Goal: Task Accomplishment & Management: Use online tool/utility

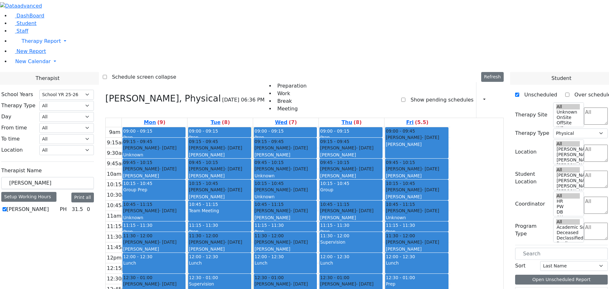
select select "212"
select select "2"
click at [105, 93] on icon at bounding box center [105, 98] width 0 height 10
checkbox input "false"
select select
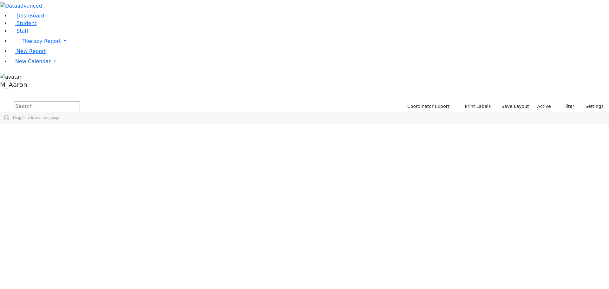
click at [33, 44] on span "New Calendar" at bounding box center [41, 41] width 39 height 6
click at [34, 77] on span "Calendar" at bounding box center [25, 74] width 23 height 6
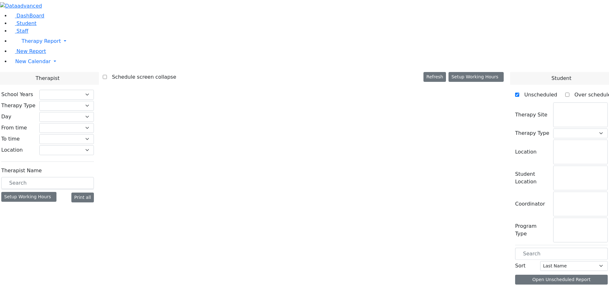
select select "212"
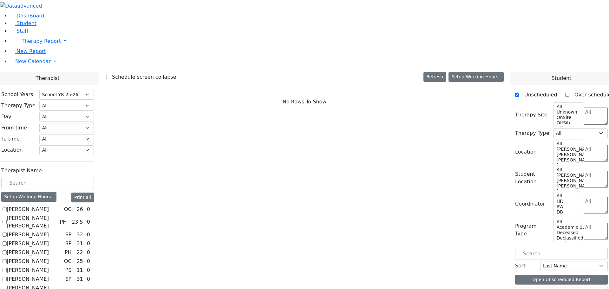
scroll to position [571, 0]
checkbox input "true"
select select "3"
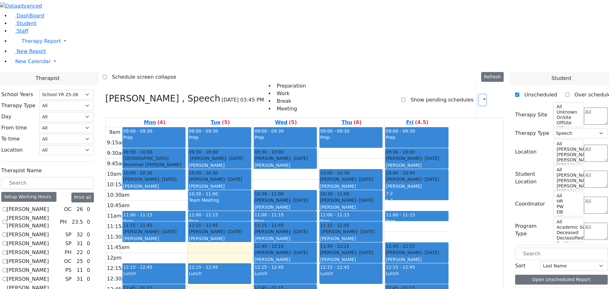
click at [480, 97] on icon "button" at bounding box center [480, 100] width 0 height 6
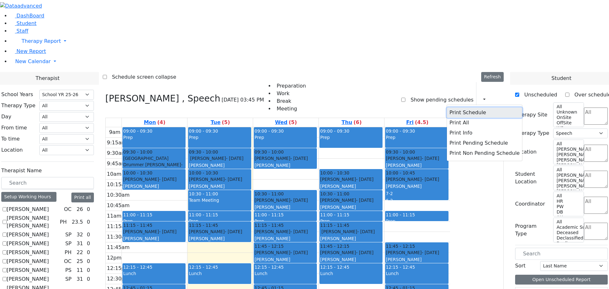
click at [456, 108] on button "Print Schedule" at bounding box center [484, 113] width 75 height 10
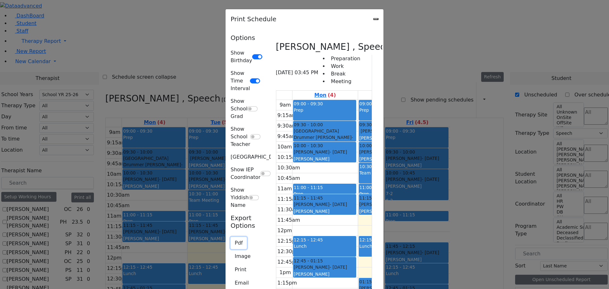
click at [231, 237] on button "Pdf" at bounding box center [239, 243] width 16 height 12
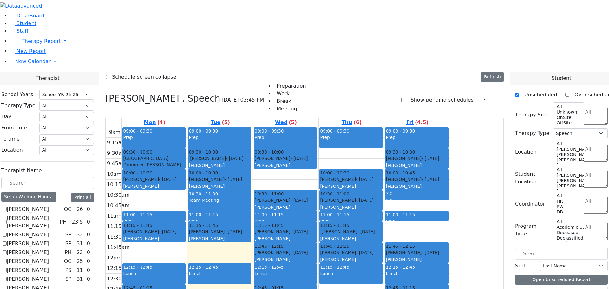
click at [94, 177] on input "text" at bounding box center [47, 183] width 93 height 12
checkbox input "false"
select select
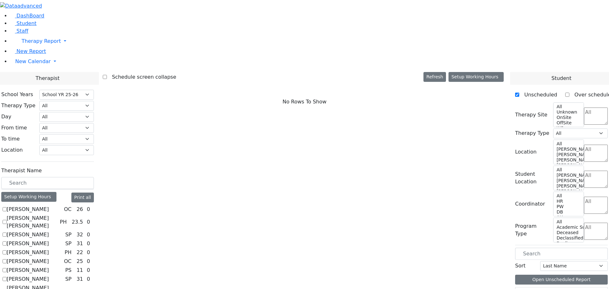
scroll to position [317, 0]
click at [94, 177] on input "text" at bounding box center [47, 183] width 93 height 12
type input "ei"
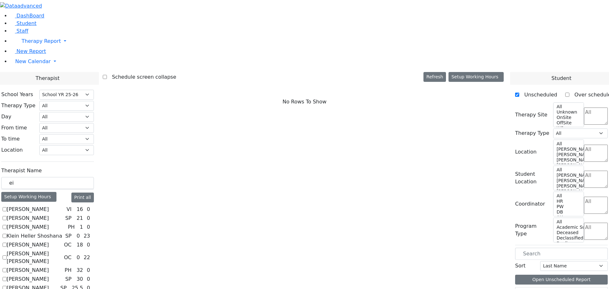
checkbox input "true"
select select "3"
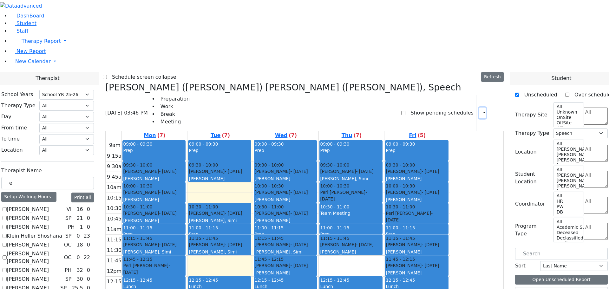
click at [480, 110] on icon "button" at bounding box center [480, 113] width 0 height 6
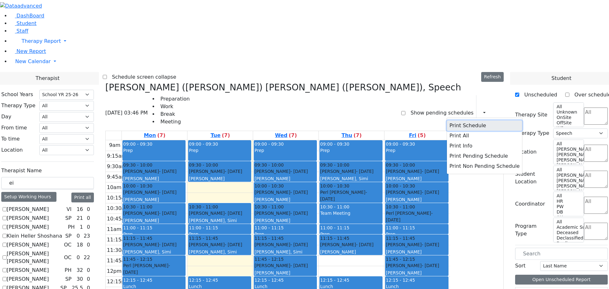
click at [449, 121] on button "Print Schedule" at bounding box center [484, 126] width 75 height 10
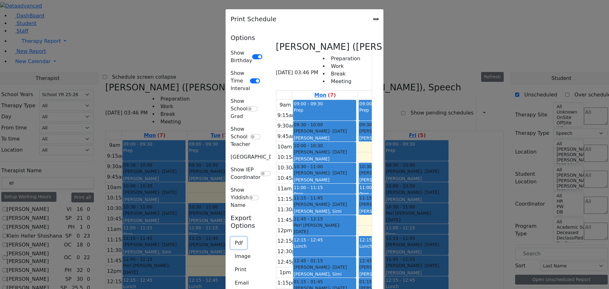
click at [231, 237] on button "Pdf" at bounding box center [239, 243] width 16 height 12
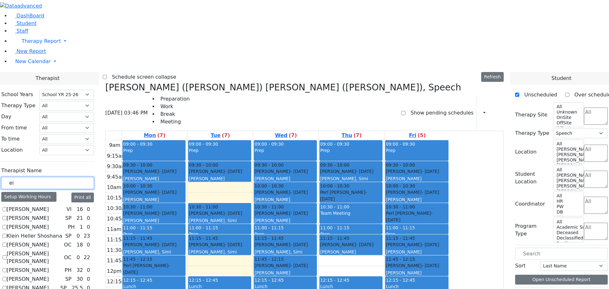
drag, startPoint x: 90, startPoint y: 111, endPoint x: 64, endPoint y: 112, distance: 26.3
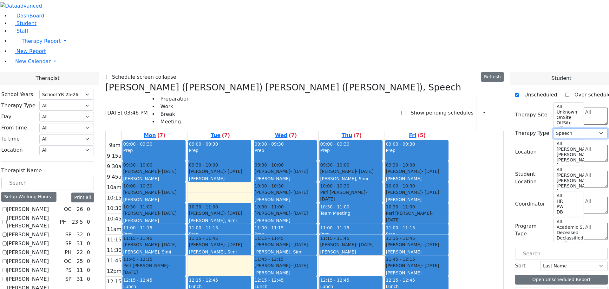
click at [582, 128] on select "All Psych Hearing Vision Speech Physical Occupational" at bounding box center [580, 133] width 55 height 10
select select "2"
click at [556, 128] on select "All Psych Hearing Vision Speech Physical Occupational" at bounding box center [580, 133] width 55 height 10
click at [578, 275] on button "Open Unscheduled Report" at bounding box center [561, 280] width 93 height 10
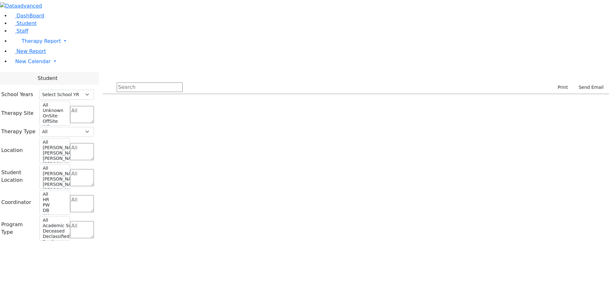
select select "212"
select select
select select "2"
select select
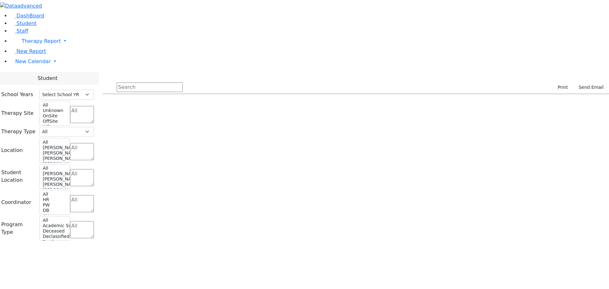
select select
click at [555, 88] on icon "button" at bounding box center [555, 88] width 0 height 0
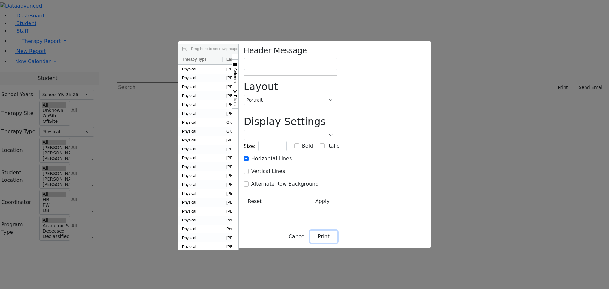
click at [337, 243] on button "Print" at bounding box center [324, 237] width 28 height 12
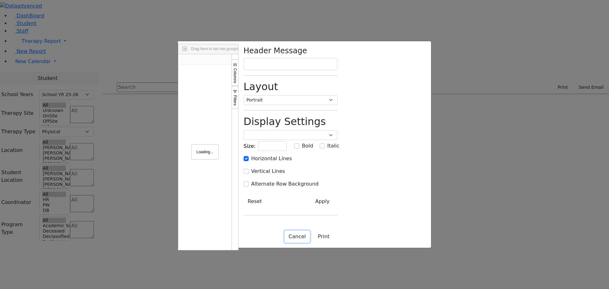
click at [310, 243] on button "Cancel" at bounding box center [296, 237] width 25 height 12
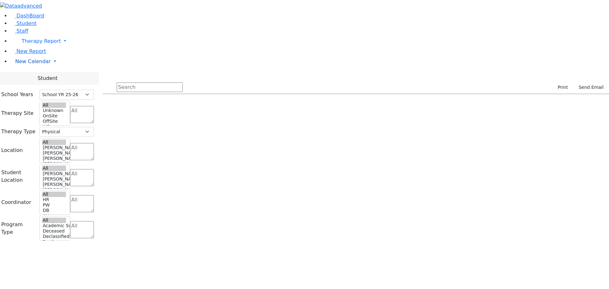
click at [22, 44] on span "New Calendar" at bounding box center [41, 41] width 39 height 6
click at [21, 78] on link "Calendar" at bounding box center [25, 74] width 23 height 8
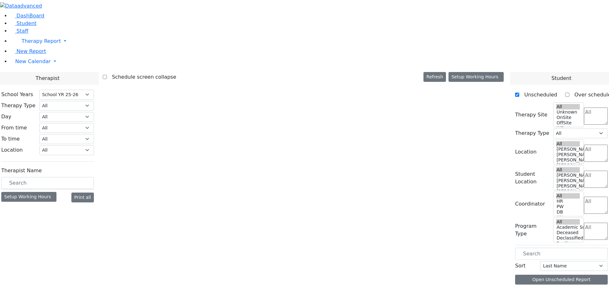
select select "212"
select select "3"
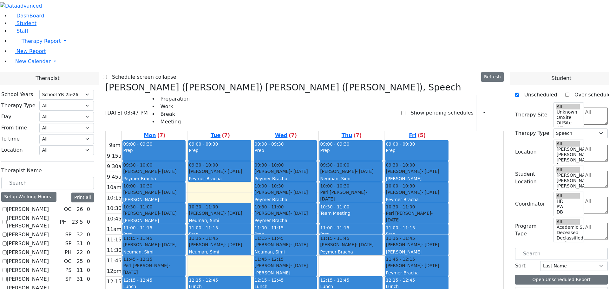
click at [166, 82] on div "[PERSON_NAME] ([PERSON_NAME]) [PERSON_NAME] ([PERSON_NAME]), Speech [DATE] 03:4…" at bounding box center [304, 236] width 403 height 309
click at [105, 82] on icon at bounding box center [105, 87] width 0 height 10
select select
checkbox input "false"
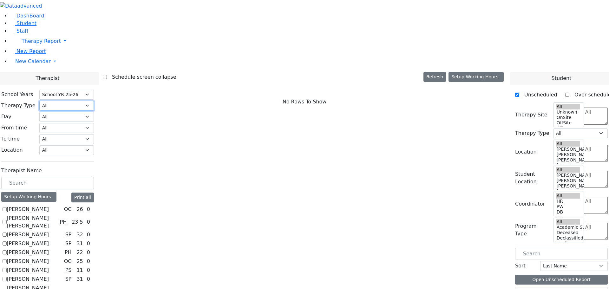
click at [94, 101] on select "All Psych Hearing Vision Speech Physical Occupational" at bounding box center [66, 106] width 55 height 10
select select "2"
click at [94, 101] on select "All Psych Hearing Vision Speech Physical Occupational" at bounding box center [66, 106] width 55 height 10
select select "2"
click at [94, 145] on select "All [PERSON_NAME] 5 [PERSON_NAME] 4 [PERSON_NAME] 3 [PERSON_NAME] 2 [PERSON_NAM…" at bounding box center [66, 150] width 55 height 10
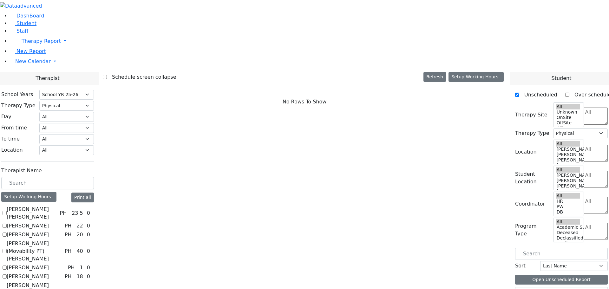
click at [49, 222] on label "[PERSON_NAME]" at bounding box center [28, 226] width 42 height 8
click at [7, 224] on input "[PERSON_NAME]" at bounding box center [5, 226] width 4 height 4
checkbox input "true"
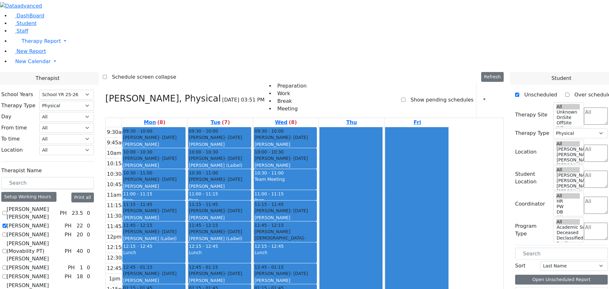
click at [62, 240] on label "[PERSON_NAME] (Movability PT) [PERSON_NAME]" at bounding box center [34, 251] width 55 height 23
click at [7, 249] on input "[PERSON_NAME] (Movability PT) [PERSON_NAME]" at bounding box center [5, 251] width 4 height 4
checkbox input "true"
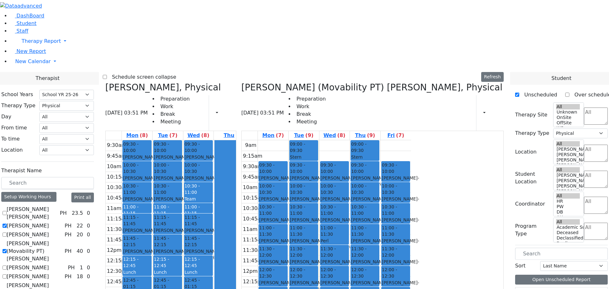
click at [49, 273] on label "[PERSON_NAME]" at bounding box center [28, 277] width 42 height 8
click at [7, 274] on input "[PERSON_NAME]" at bounding box center [5, 276] width 4 height 4
checkbox input "true"
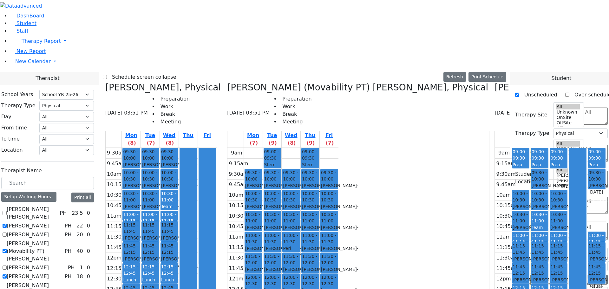
checkbox input "true"
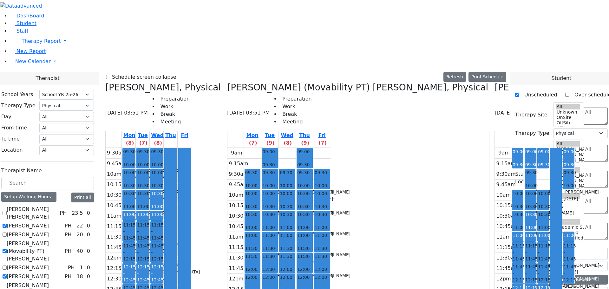
checkbox input "true"
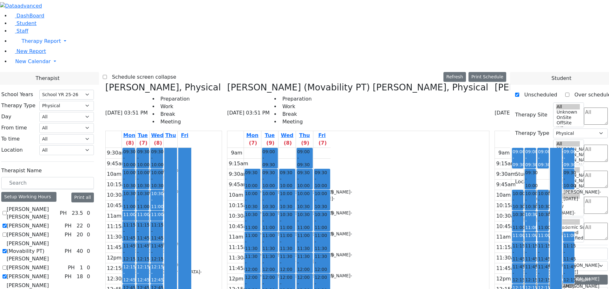
checkbox input "true"
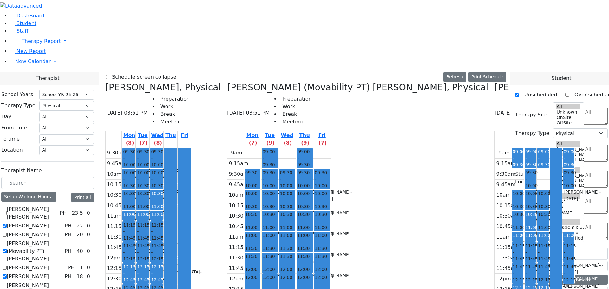
checkbox input "true"
click at [57, 282] on label "[PERSON_NAME] (Footprints) [PERSON_NAME]" at bounding box center [32, 293] width 50 height 23
click at [7, 289] on input "[PERSON_NAME] (Footprints) [PERSON_NAME]" at bounding box center [5, 293] width 4 height 4
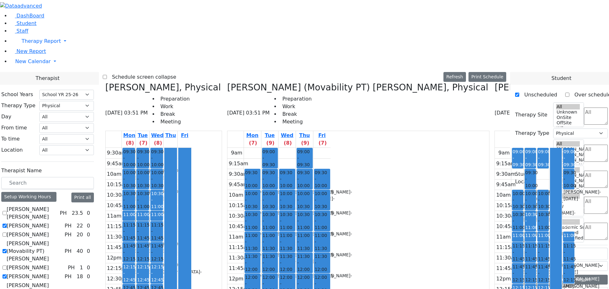
checkbox input "true"
click at [498, 72] on button "Print Schedule" at bounding box center [487, 77] width 38 height 10
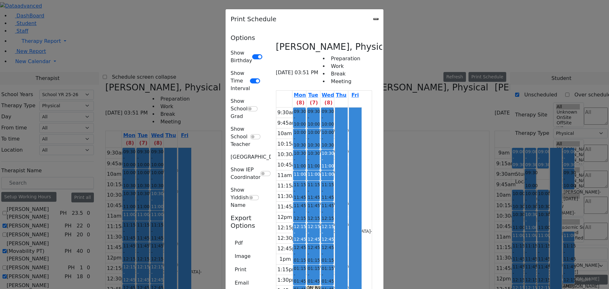
scroll to position [9, 0]
click at [231, 237] on button "Pdf" at bounding box center [239, 243] width 16 height 12
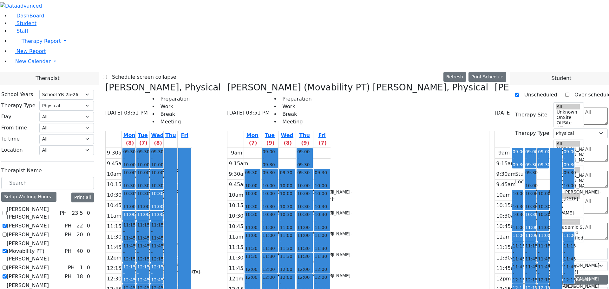
click at [105, 82] on icon at bounding box center [105, 87] width 0 height 10
checkbox input "false"
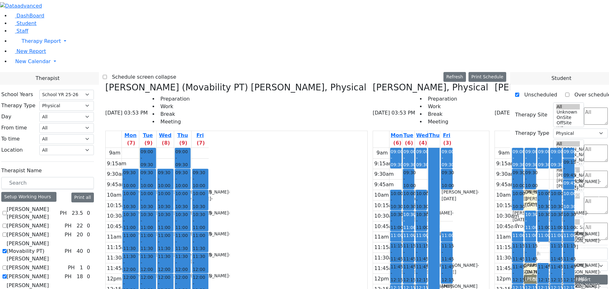
click at [105, 82] on icon at bounding box center [105, 87] width 0 height 10
checkbox input "false"
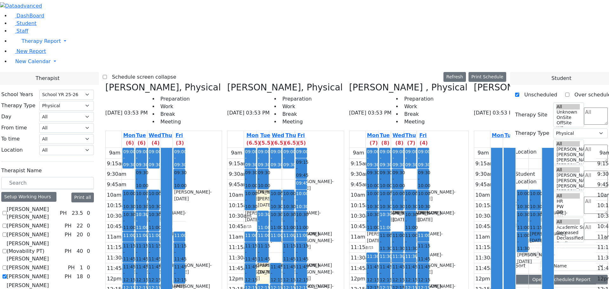
click at [105, 82] on icon at bounding box center [105, 87] width 0 height 10
checkbox input "false"
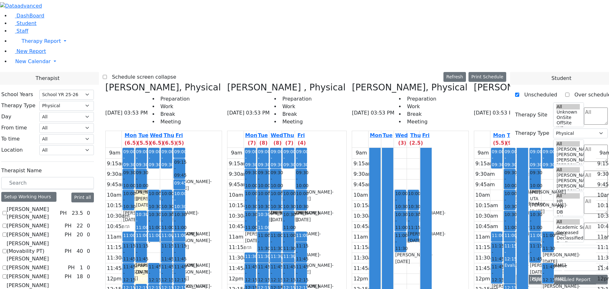
click at [105, 82] on icon at bounding box center [105, 87] width 0 height 10
checkbox input "false"
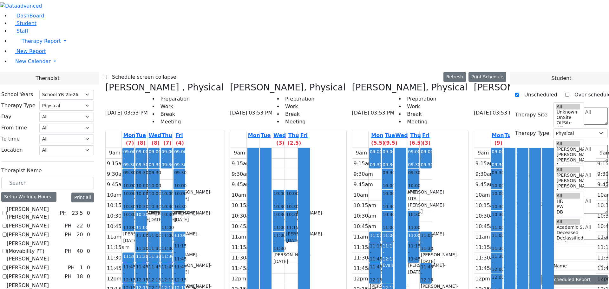
click at [105, 82] on icon at bounding box center [105, 87] width 0 height 10
checkbox input "false"
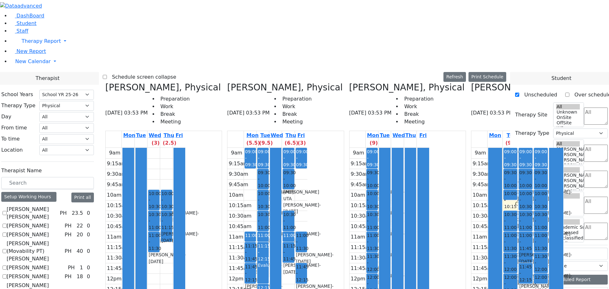
click at [105, 82] on icon at bounding box center [105, 87] width 0 height 10
checkbox input "false"
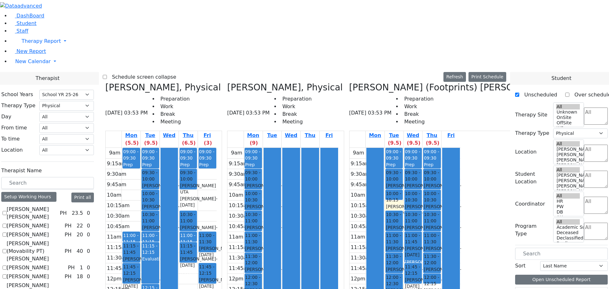
click at [105, 82] on icon at bounding box center [105, 87] width 0 height 10
checkbox input "false"
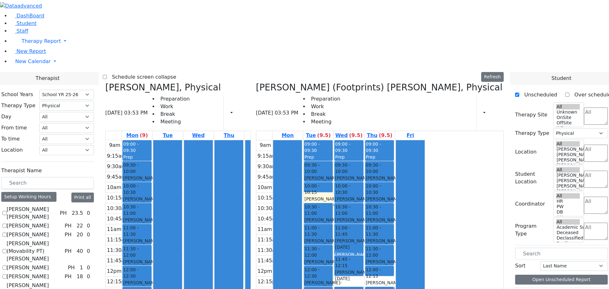
click at [105, 82] on icon at bounding box center [105, 87] width 0 height 10
checkbox input "false"
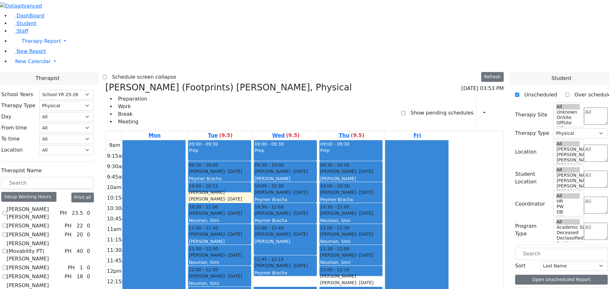
click at [105, 82] on icon at bounding box center [105, 87] width 0 height 10
checkbox input "false"
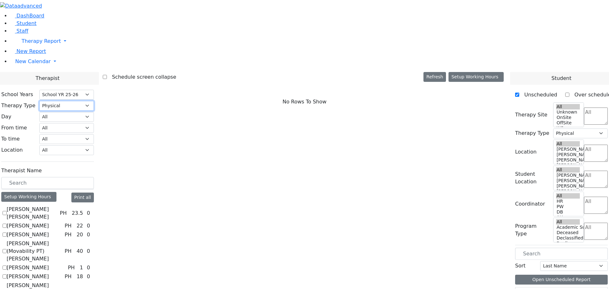
click at [94, 101] on select "All Psych Hearing Vision Speech Physical Occupational" at bounding box center [66, 106] width 55 height 10
select select "3"
click at [94, 101] on select "All Psych Hearing Vision Speech Physical Occupational" at bounding box center [66, 106] width 55 height 10
select select "3"
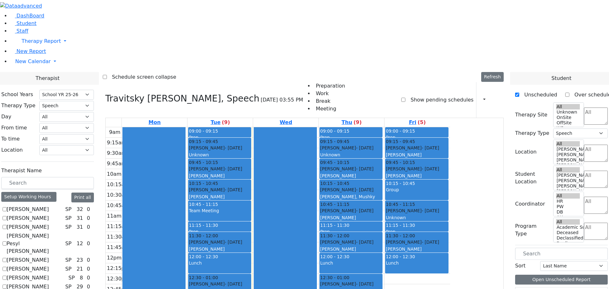
checkbox input "false"
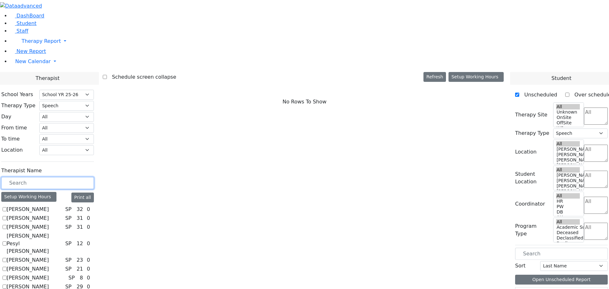
click at [94, 177] on input "text" at bounding box center [47, 183] width 93 height 12
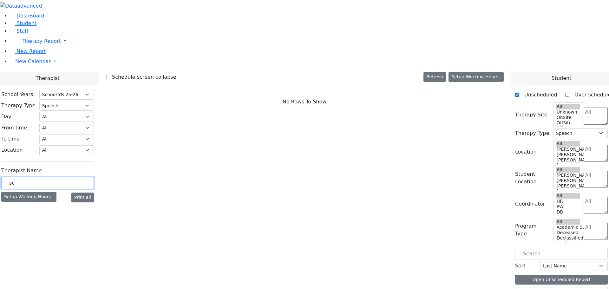
type input "s"
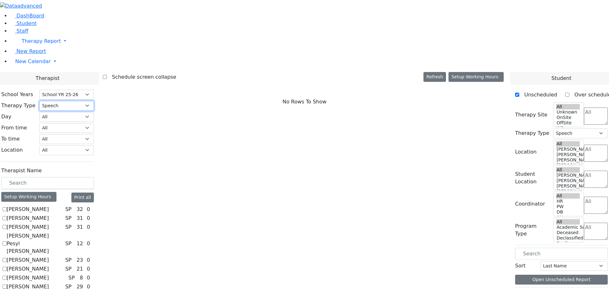
click at [94, 101] on select "All Psych Hearing Vision Speech Physical Occupational" at bounding box center [66, 106] width 55 height 10
select select "1"
click at [94, 101] on select "All Psych Hearing Vision Speech Physical Occupational" at bounding box center [66, 106] width 55 height 10
select select "1"
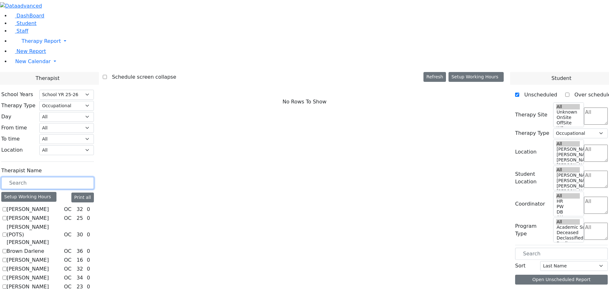
click at [94, 177] on input "text" at bounding box center [47, 183] width 93 height 12
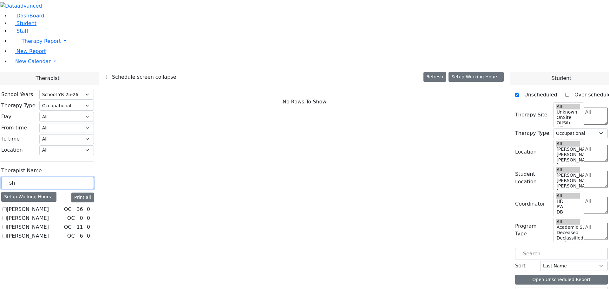
type input "sh"
click at [49, 214] on label "[PERSON_NAME]" at bounding box center [28, 218] width 42 height 8
click at [7, 216] on input "[PERSON_NAME]" at bounding box center [5, 218] width 4 height 4
checkbox input "true"
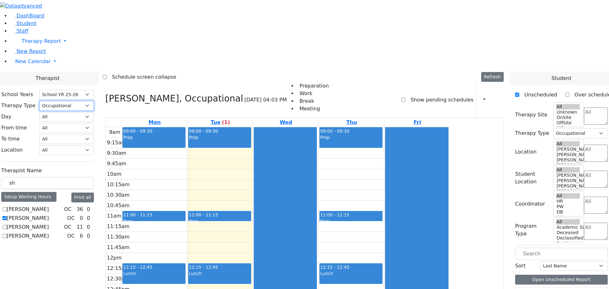
click at [94, 101] on select "All Psych Hearing Vision Speech Physical Occupational" at bounding box center [66, 106] width 55 height 10
select select
click at [94, 101] on select "All Psych Hearing Vision Speech Physical Occupational" at bounding box center [66, 106] width 55 height 10
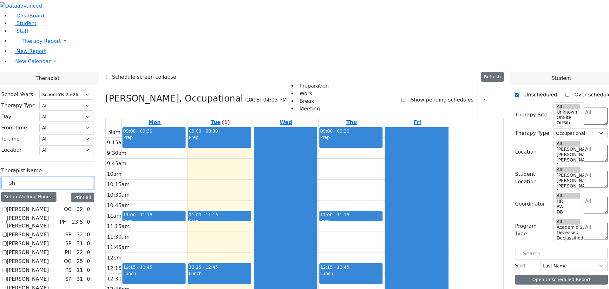
drag, startPoint x: 93, startPoint y: 112, endPoint x: 72, endPoint y: 113, distance: 21.6
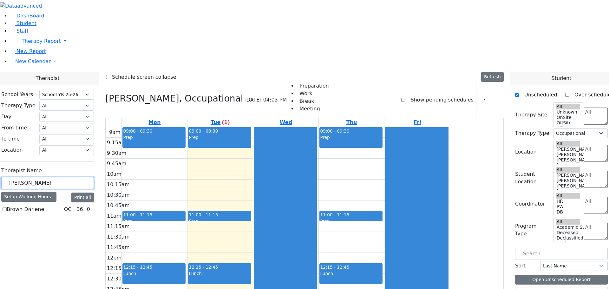
type input "[PERSON_NAME]"
click at [44, 205] on label "Brown Darlene" at bounding box center [25, 209] width 37 height 8
click at [7, 207] on input "Brown Darlene" at bounding box center [5, 209] width 4 height 4
checkbox input "true"
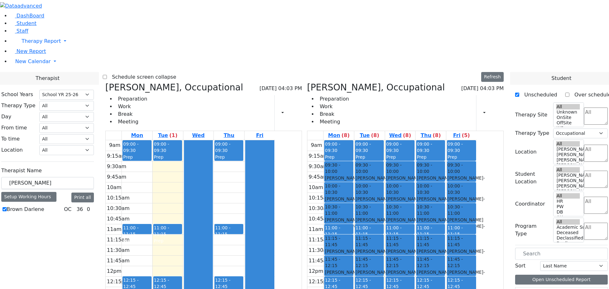
click at [166, 82] on div "[PERSON_NAME], Occupational [DATE] 04:03 PM Preparation Work Break Meeting Prin…" at bounding box center [204, 232] width 202 height 301
click at [105, 82] on icon at bounding box center [105, 87] width 0 height 10
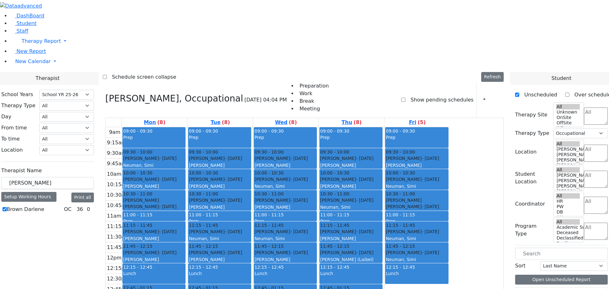
click at [44, 205] on label "Brown Darlene" at bounding box center [25, 209] width 37 height 8
click at [94, 101] on select "All Psych Hearing Vision Speech Physical Occupational" at bounding box center [66, 106] width 55 height 10
select select "1"
click at [94, 101] on select "All Psych Hearing Vision Speech Physical Occupational" at bounding box center [66, 106] width 55 height 10
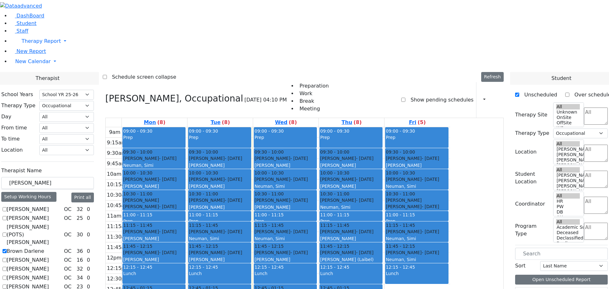
click at [44, 247] on label "Brown Darlene" at bounding box center [25, 251] width 37 height 8
click at [7, 249] on input "Brown Darlene" at bounding box center [5, 251] width 4 height 4
checkbox input "false"
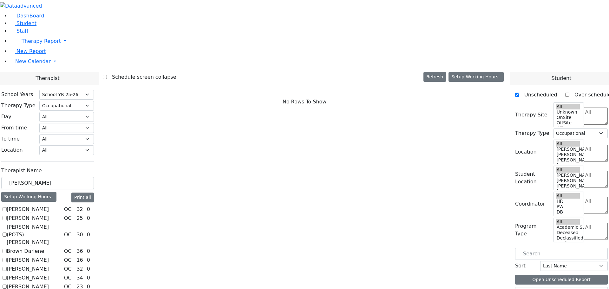
click at [49, 205] on label "[PERSON_NAME]" at bounding box center [28, 209] width 42 height 8
click at [7, 207] on input "[PERSON_NAME]" at bounding box center [5, 209] width 4 height 4
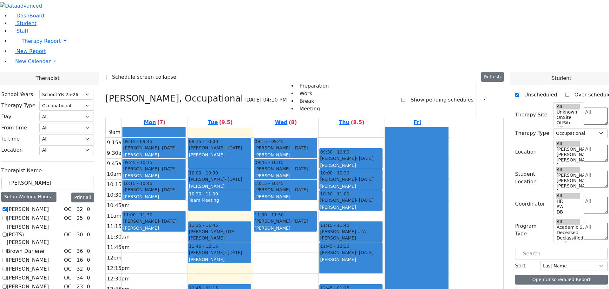
click at [49, 205] on label "[PERSON_NAME]" at bounding box center [28, 209] width 42 height 8
click at [7, 207] on input "[PERSON_NAME]" at bounding box center [5, 209] width 4 height 4
checkbox input "false"
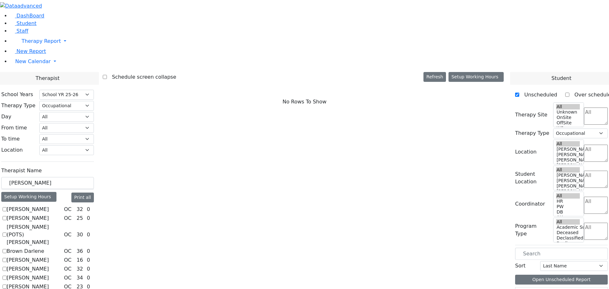
click at [62, 223] on label "[PERSON_NAME] (POTS) [PERSON_NAME]" at bounding box center [34, 234] width 55 height 23
click at [7, 232] on input "[PERSON_NAME] (POTS) [PERSON_NAME]" at bounding box center [5, 234] width 4 height 4
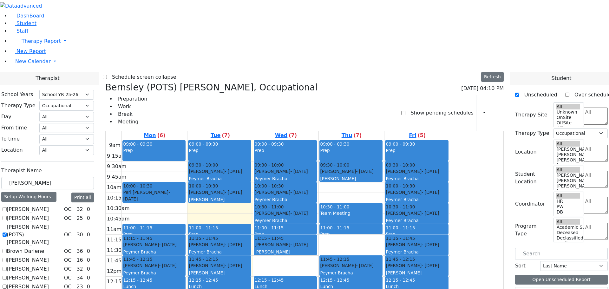
click at [62, 223] on label "[PERSON_NAME] (POTS) [PERSON_NAME]" at bounding box center [34, 234] width 55 height 23
click at [7, 232] on input "[PERSON_NAME] (POTS) [PERSON_NAME]" at bounding box center [5, 234] width 4 height 4
checkbox input "false"
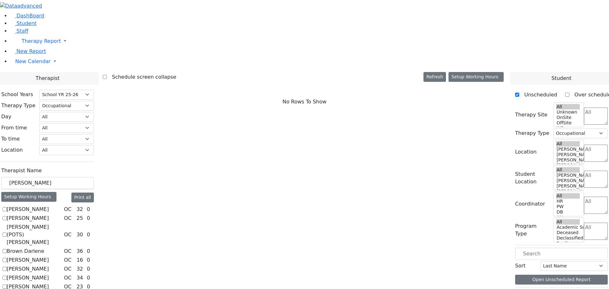
click at [49, 256] on label "[PERSON_NAME]" at bounding box center [28, 260] width 42 height 8
click at [7, 258] on input "[PERSON_NAME]" at bounding box center [5, 260] width 4 height 4
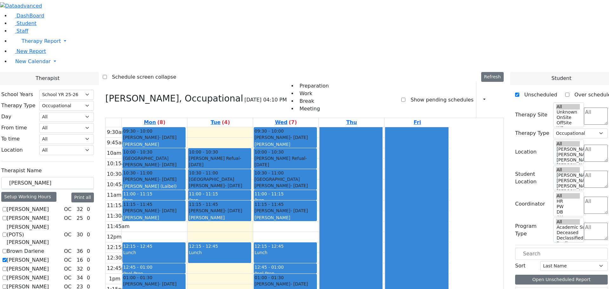
click at [49, 256] on label "[PERSON_NAME]" at bounding box center [28, 260] width 42 height 8
click at [7, 258] on input "[PERSON_NAME]" at bounding box center [5, 260] width 4 height 4
checkbox input "false"
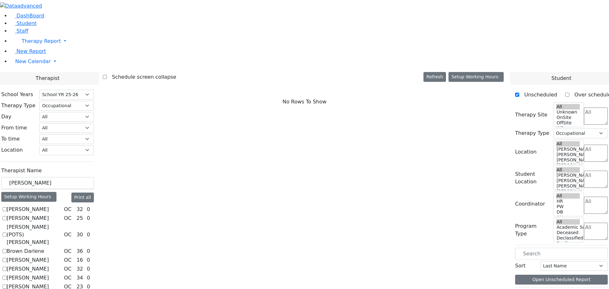
click at [49, 283] on label "[PERSON_NAME]" at bounding box center [28, 287] width 42 height 8
click at [7, 284] on input "[PERSON_NAME]" at bounding box center [5, 286] width 4 height 4
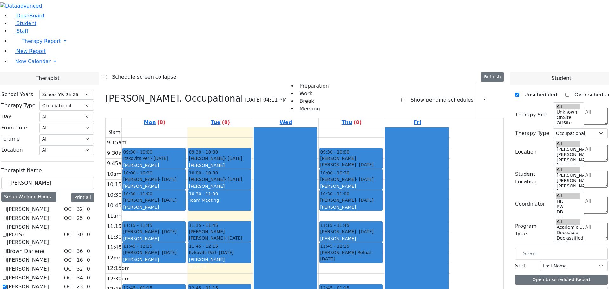
click at [49, 283] on label "[PERSON_NAME]" at bounding box center [28, 287] width 42 height 8
click at [7, 284] on input "[PERSON_NAME]" at bounding box center [5, 286] width 4 height 4
checkbox input "false"
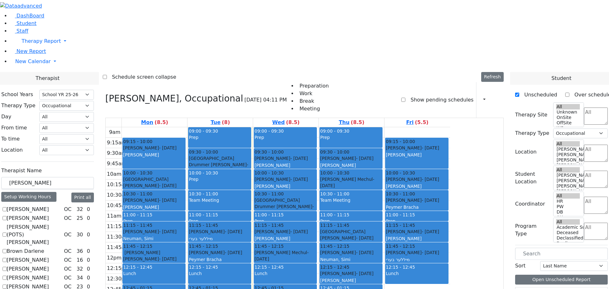
checkbox input "false"
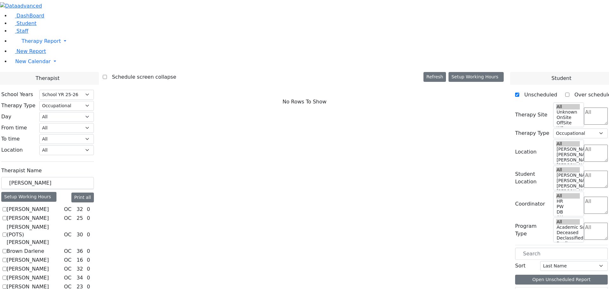
checkbox input "true"
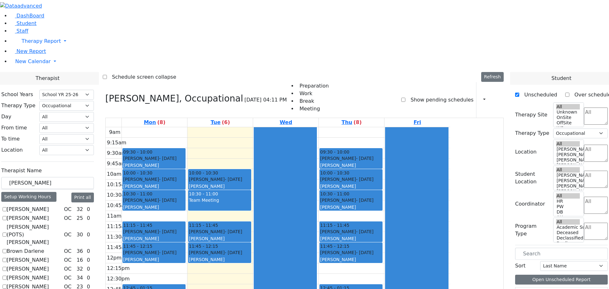
checkbox input "true"
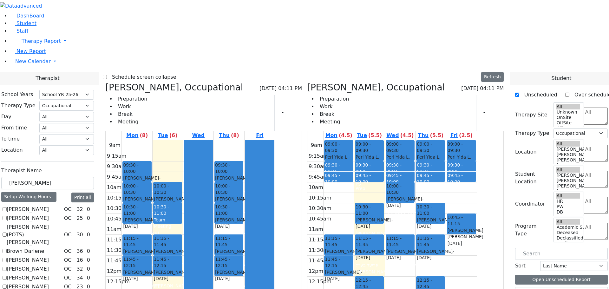
click at [105, 82] on icon at bounding box center [105, 87] width 0 height 10
checkbox input "false"
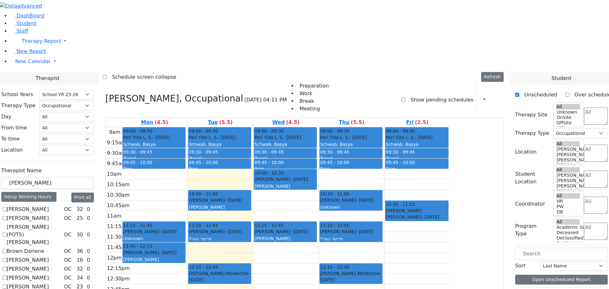
checkbox input "false"
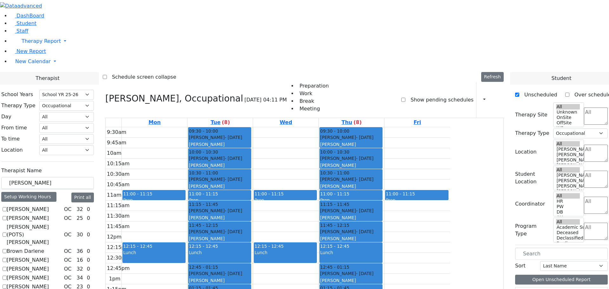
checkbox input "false"
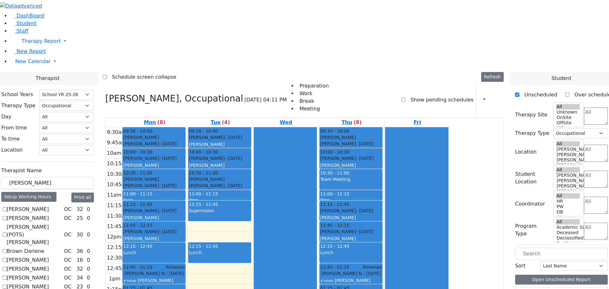
checkbox input "false"
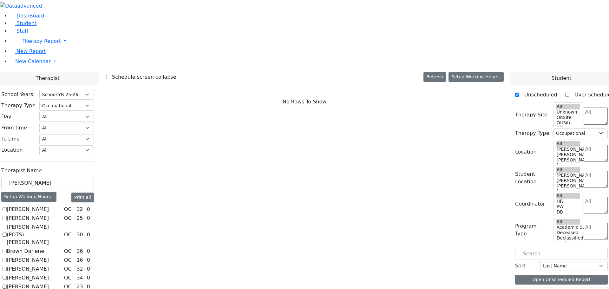
scroll to position [63, 0]
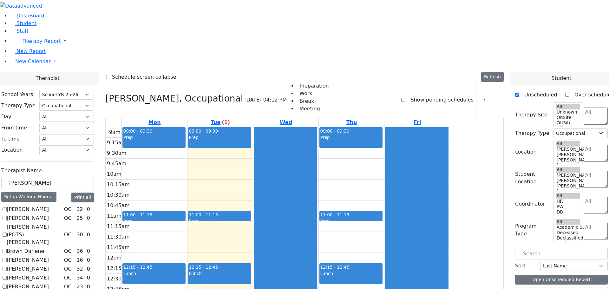
checkbox input "false"
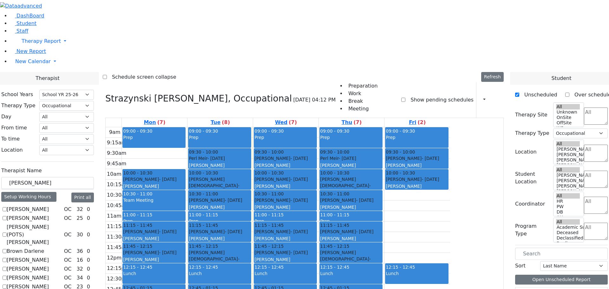
checkbox input "false"
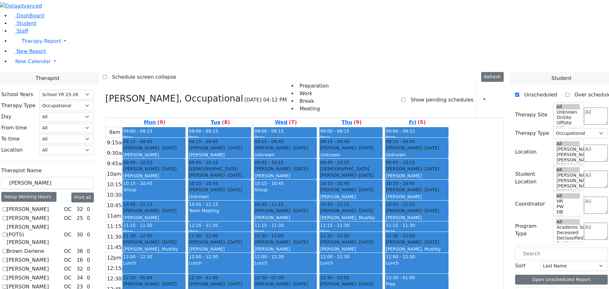
checkbox input "false"
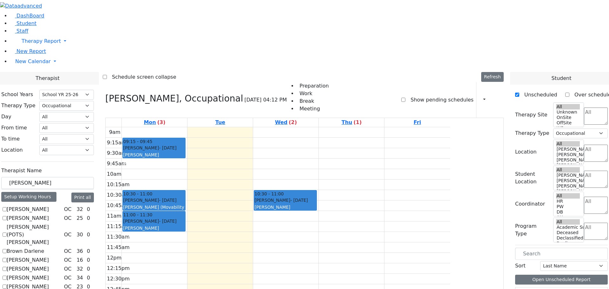
checkbox input "false"
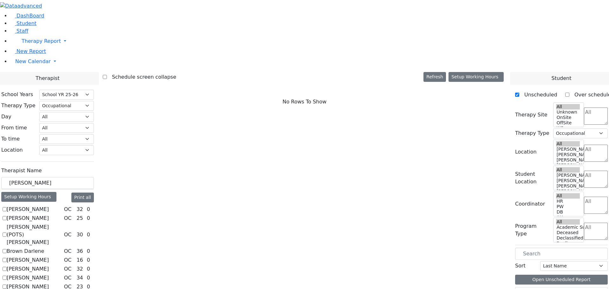
scroll to position [77, 0]
checkbox input "true"
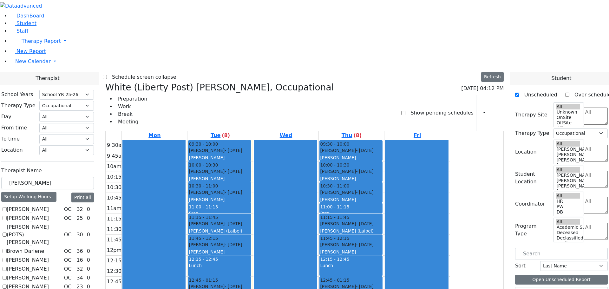
click at [496, 110] on icon at bounding box center [496, 113] width 0 height 6
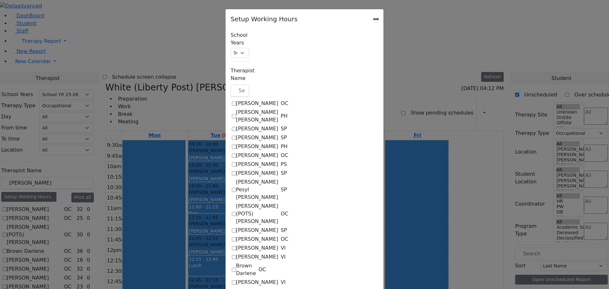
checkbox input "true"
select select "19:00:00"
select select "09:30:00"
select select "15:00:00"
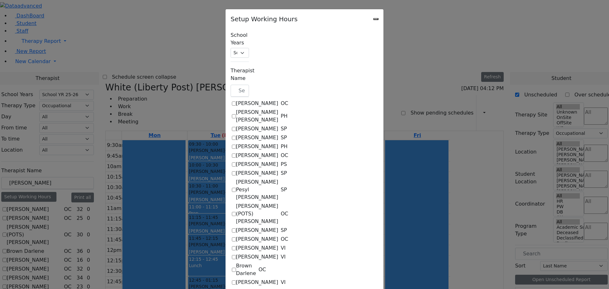
select select "1"
select select "15:00:00"
select select "19:00:00"
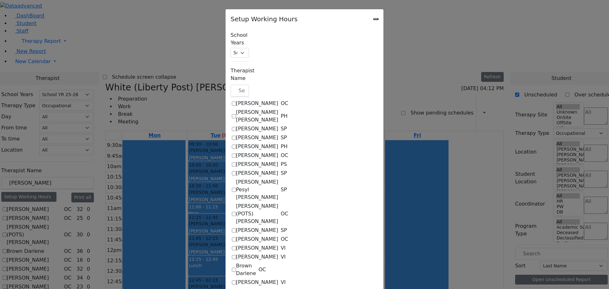
select select "09:30:00"
select select "15:00:00"
select select "1"
select select "15:00:00"
select select "19:00:00"
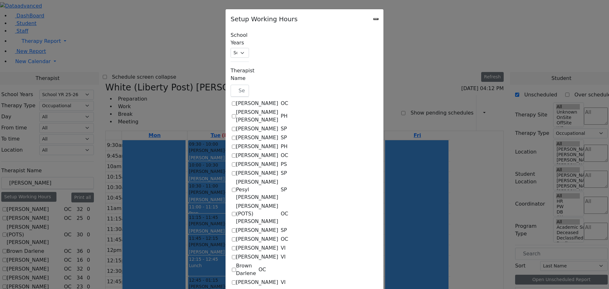
select select "19:00:00"
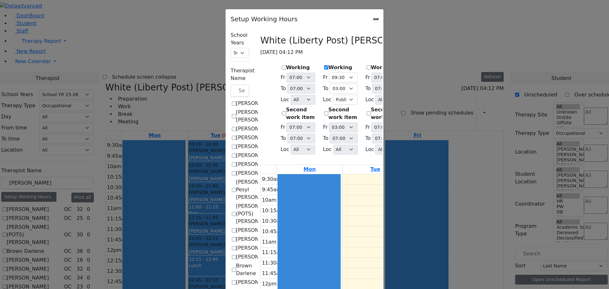
click at [260, 43] on h3 "White (Liberty Post) [PERSON_NAME], Occupational" at bounding box center [374, 40] width 228 height 11
click at [329, 73] on select "07:00 AM 07:15 AM 07:30 AM 07:45 AM 08:00 AM 08:15 AM 08:30 AM 08:45 AM 09:00 A…" at bounding box center [343, 78] width 29 height 10
select select "09:00:00"
click at [329, 73] on select "07:00 AM 07:15 AM 07:30 AM 07:45 AM 08:00 AM 08:15 AM 08:30 AM 08:45 AM 09:00 A…" at bounding box center [343, 78] width 29 height 10
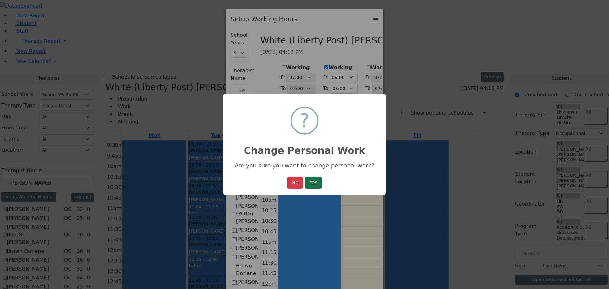
click at [319, 186] on button "Yes" at bounding box center [313, 183] width 16 height 12
select select "19:00:00"
select select "09:00:00"
select select "15:00:00"
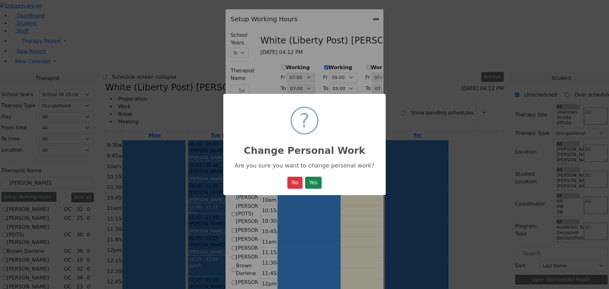
select select "1"
select select "15:00:00"
select select "19:00:00"
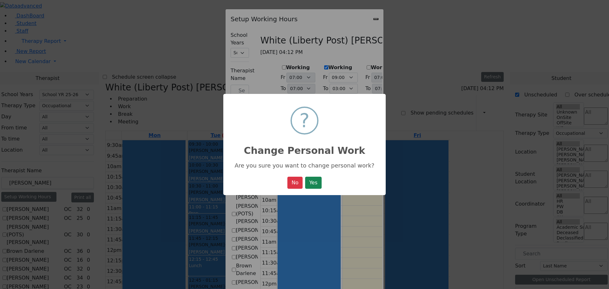
select select "09:30:00"
select select "15:00:00"
select select "1"
select select "15:00:00"
select select "19:00:00"
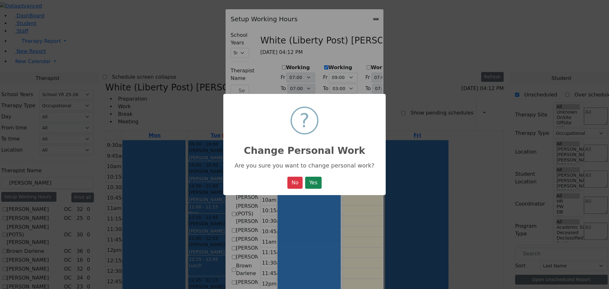
select select "19:00:00"
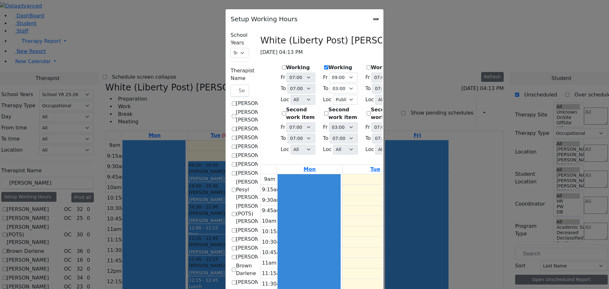
click at [434, 73] on select "07:00 AM 07:15 AM 07:30 AM 07:45 AM 08:00 AM 08:15 AM 08:30 AM 08:45 AM 09:00 A…" at bounding box center [428, 78] width 29 height 10
select select "09:00:00"
click at [414, 73] on select "07:00 AM 07:15 AM 07:30 AM 07:45 AM 08:00 AM 08:15 AM 08:30 AM 08:45 AM 09:00 A…" at bounding box center [428, 78] width 29 height 10
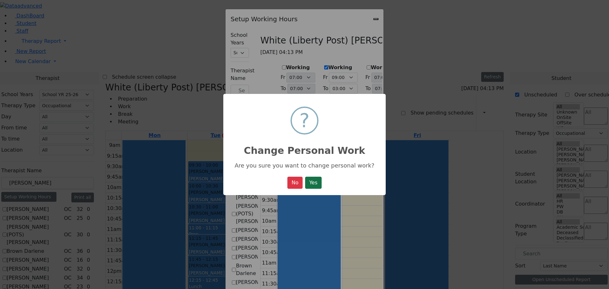
click at [312, 183] on button "Yes" at bounding box center [313, 183] width 16 height 12
select select "19:00:00"
select select "09:00:00"
select select "15:00:00"
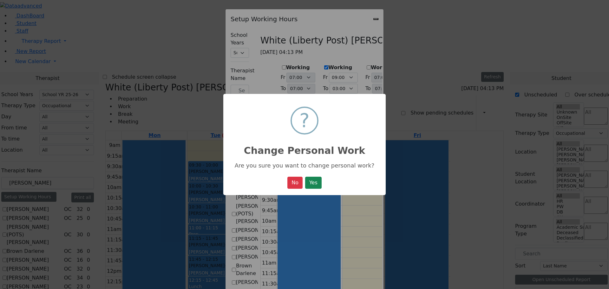
select select "1"
select select "15:00:00"
select select "19:00:00"
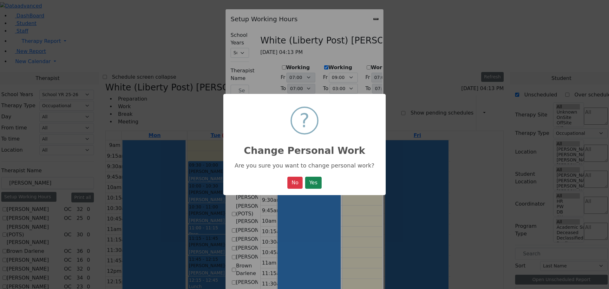
select select "09:00:00"
select select "15:00:00"
select select "1"
select select "15:00:00"
select select "19:00:00"
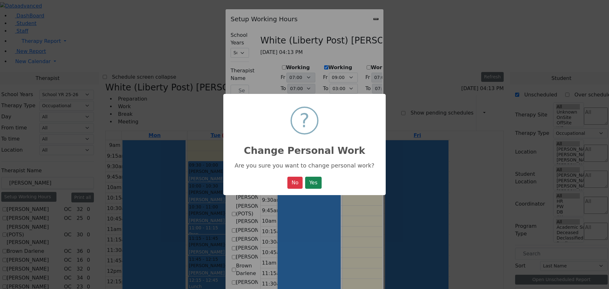
select select "19:00:00"
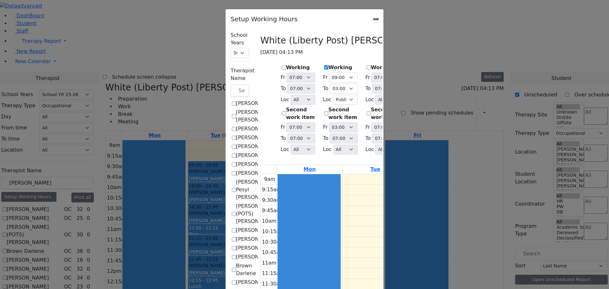
click at [376, 19] on icon "Close" at bounding box center [376, 19] width 0 height 0
checkbox input "false"
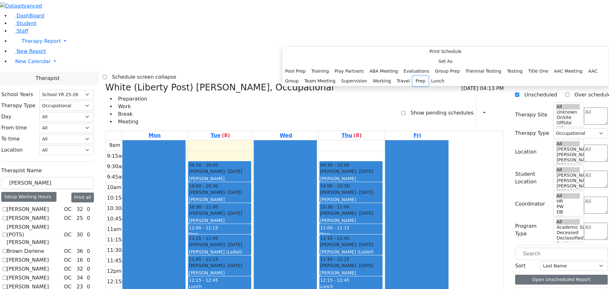
click at [413, 86] on button "Prep" at bounding box center [421, 81] width 16 height 10
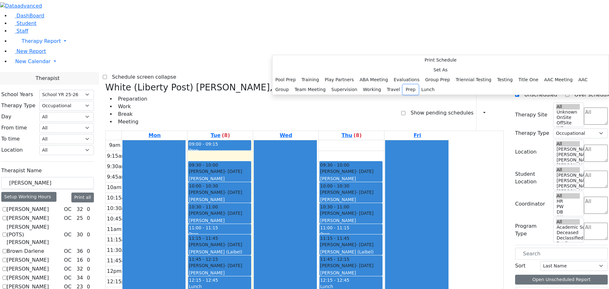
click at [403, 95] on button "Prep" at bounding box center [411, 90] width 16 height 10
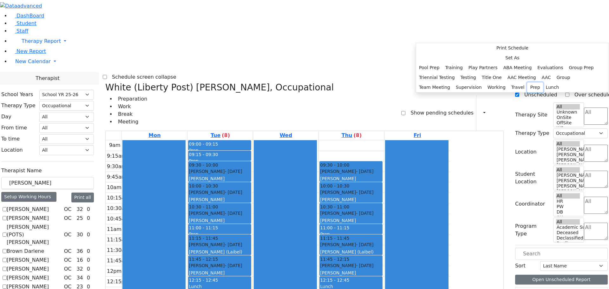
click at [527, 92] on button "Prep" at bounding box center [535, 87] width 16 height 10
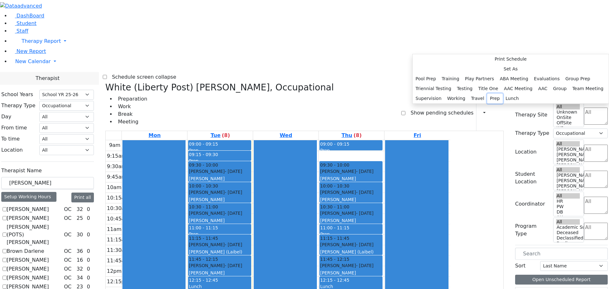
click at [497, 103] on button "Prep" at bounding box center [495, 99] width 16 height 10
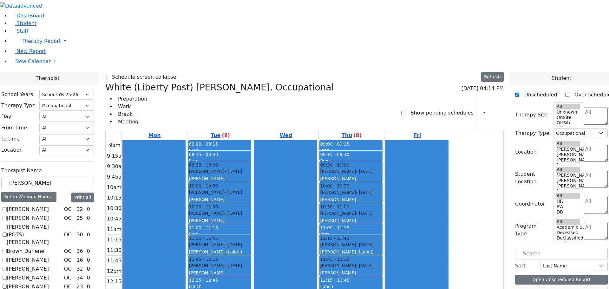
click at [272, 264] on div "9am 9:15am 9:30am 9:45am 10am 10:15am 10:30am 10:45am 11am 11:15am 11:30am 11:4…" at bounding box center [278, 265] width 344 height 251
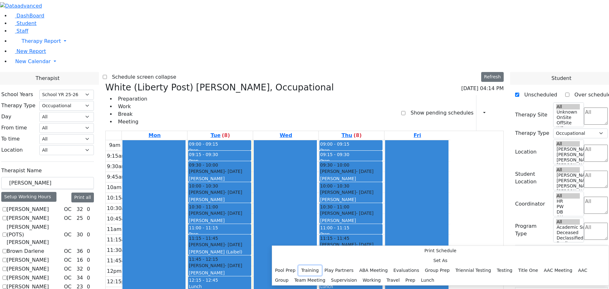
click at [322, 265] on button "Training" at bounding box center [309, 270] width 23 height 10
select select "2"
select select "14:15:00"
select select "14:30:00"
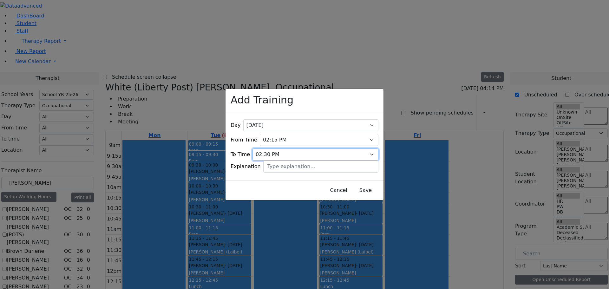
click at [293, 148] on select "07:15 AM 07:30 AM 07:45 AM 08:00 AM 08:15 AM 08:30 AM 08:45 AM 09:00 AM 09:15 A…" at bounding box center [315, 154] width 126 height 12
click at [364, 148] on select "07:15 AM 07:30 AM 07:45 AM 08:00 AM 08:15 AM 08:30 AM 08:45 AM 09:00 AM 09:15 A…" at bounding box center [315, 154] width 126 height 12
click at [357, 187] on button "Save" at bounding box center [365, 190] width 28 height 12
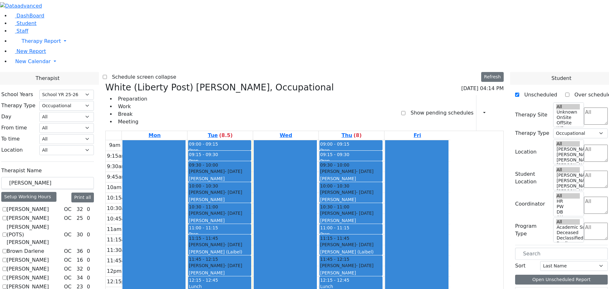
click at [316, 249] on div at bounding box center [285, 265] width 62 height 251
click at [496, 110] on icon at bounding box center [496, 113] width 0 height 6
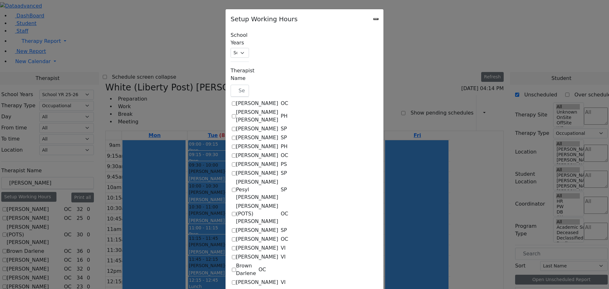
checkbox input "true"
select select "19:00:00"
select select "09:00:00"
select select "15:00:00"
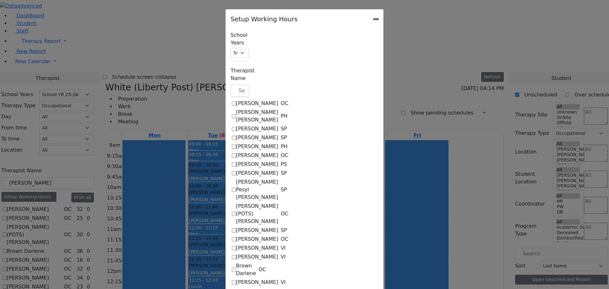
select select "1"
select select "15:00:00"
select select "19:00:00"
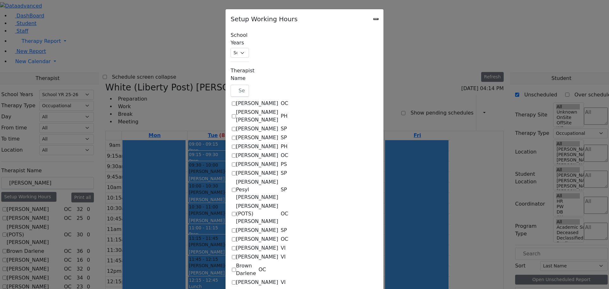
select select "09:00:00"
select select "15:00:00"
select select "1"
select select "15:00:00"
select select "19:00:00"
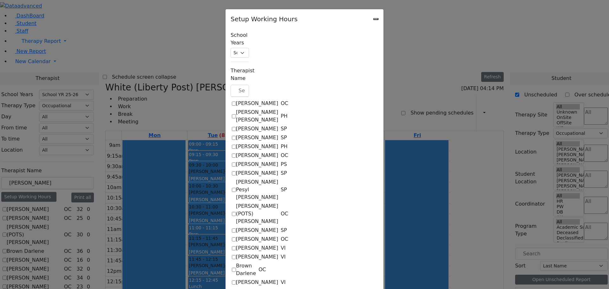
select select "19:00:00"
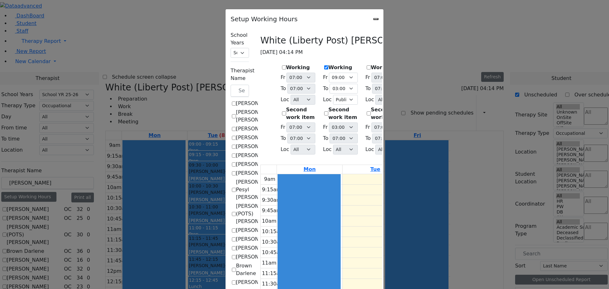
click at [376, 19] on icon "Close" at bounding box center [376, 19] width 0 height 0
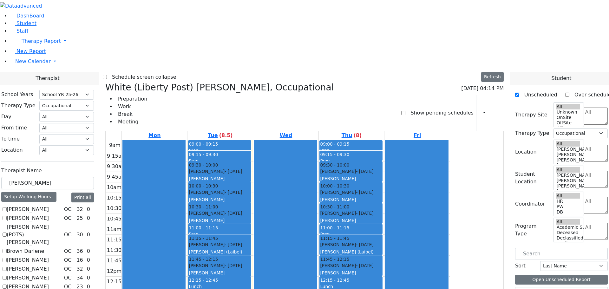
scroll to position [1, 0]
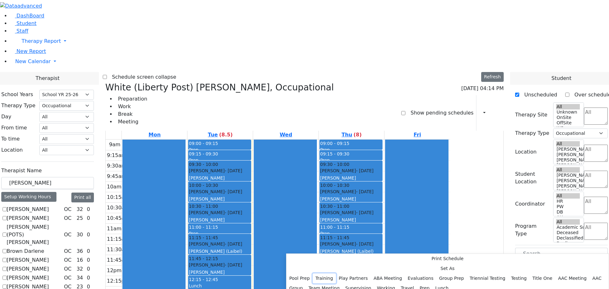
click at [336, 273] on button "Training" at bounding box center [324, 278] width 23 height 10
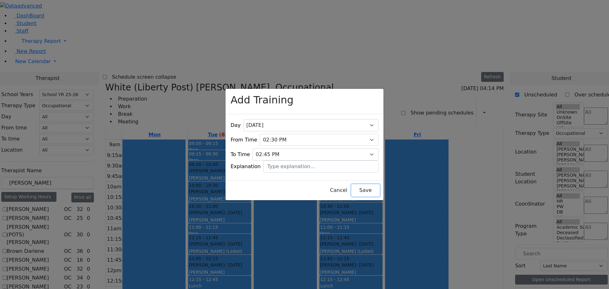
click at [358, 187] on button "Save" at bounding box center [365, 190] width 28 height 12
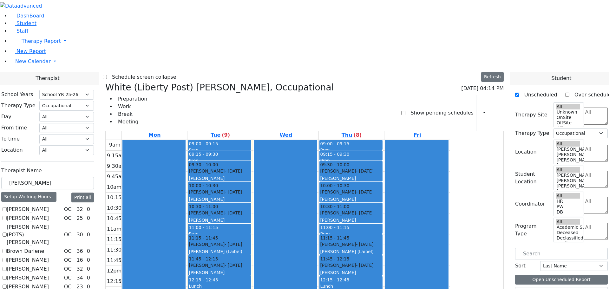
scroll to position [0, 0]
click at [496, 110] on icon at bounding box center [496, 113] width 0 height 6
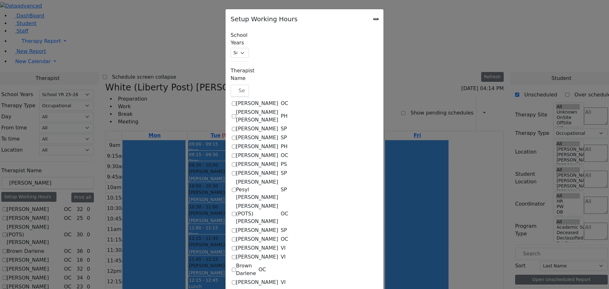
checkbox input "true"
select select "19:00:00"
select select "09:00:00"
select select "15:00:00"
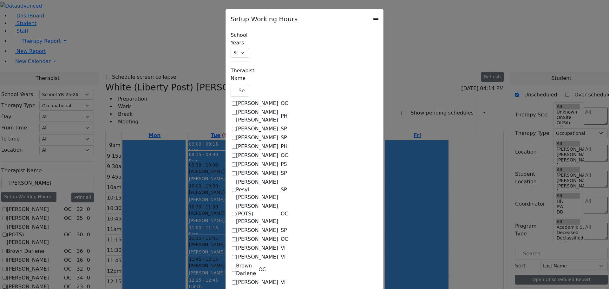
select select "1"
select select "15:00:00"
select select "19:00:00"
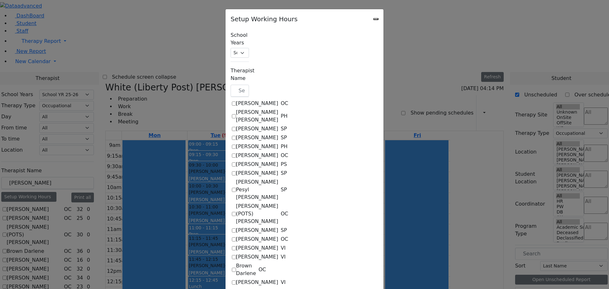
select select "09:00:00"
select select "15:00:00"
select select "1"
select select "15:00:00"
select select "19:00:00"
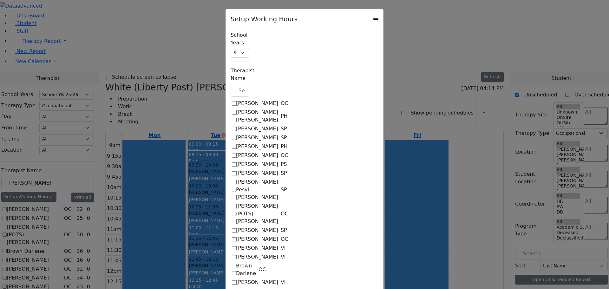
select select "19:00:00"
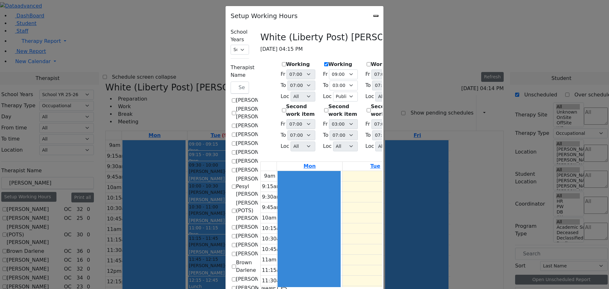
scroll to position [9, 0]
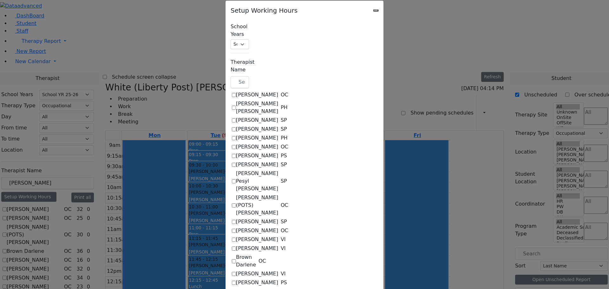
checkbox input "true"
select select "19:00:00"
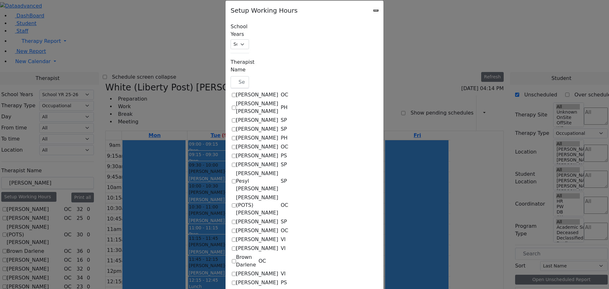
select select "09:00:00"
select select "15:00:00"
select select "1"
select select "15:00:00"
select select "19:00:00"
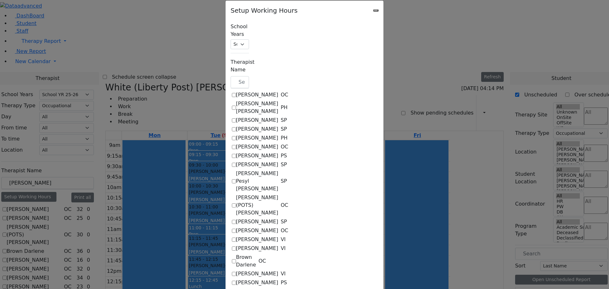
select select "19:00:00"
select select "09:00:00"
select select "15:00:00"
select select "1"
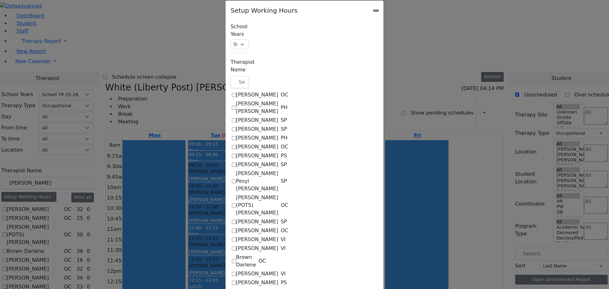
select select "15:00:00"
select select "19:00:00"
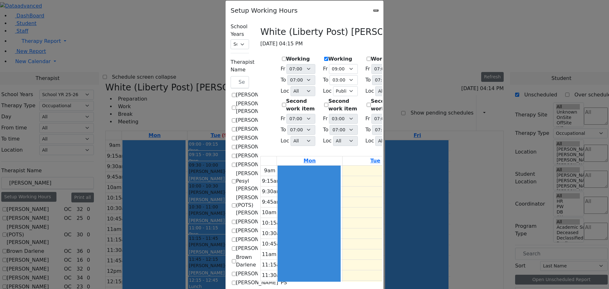
click at [260, 31] on h3 "White (Liberty Post) [PERSON_NAME], Occupational" at bounding box center [374, 32] width 228 height 11
drag, startPoint x: 223, startPoint y: 31, endPoint x: 183, endPoint y: 32, distance: 40.0
click at [260, 32] on h3 "White (Liberty Post) [PERSON_NAME], Occupational" at bounding box center [374, 32] width 228 height 11
click at [376, 10] on icon "Close" at bounding box center [376, 10] width 0 height 0
checkbox input "false"
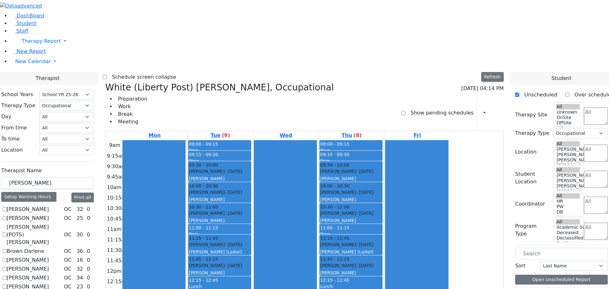
scroll to position [0, 0]
drag, startPoint x: 105, startPoint y: 112, endPoint x: 74, endPoint y: 113, distance: 30.8
click at [74, 113] on div "School Years Select School YR Summer YR 25 School YR 25-26 Summer YR 25 School …" at bounding box center [47, 269] width 103 height 369
click at [94, 101] on select "All Psych Hearing Vision Speech Physical Occupational" at bounding box center [66, 106] width 55 height 10
select select "2"
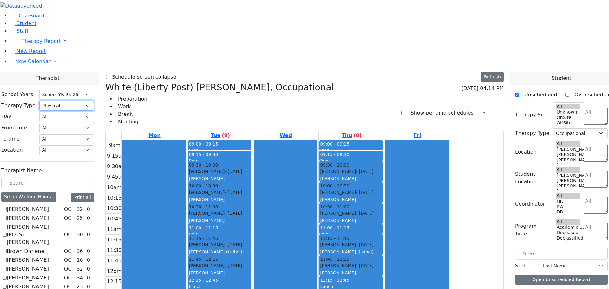
click at [94, 101] on select "All Psych Hearing Vision Speech Physical Occupational" at bounding box center [66, 106] width 55 height 10
select select "2"
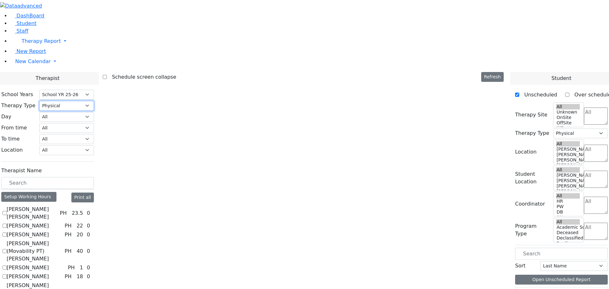
scroll to position [3, 0]
click at [62, 240] on label "[PERSON_NAME] (Movability PT) [PERSON_NAME]" at bounding box center [34, 251] width 55 height 23
click at [7, 249] on input "[PERSON_NAME] (Movability PT) [PERSON_NAME]" at bounding box center [5, 251] width 4 height 4
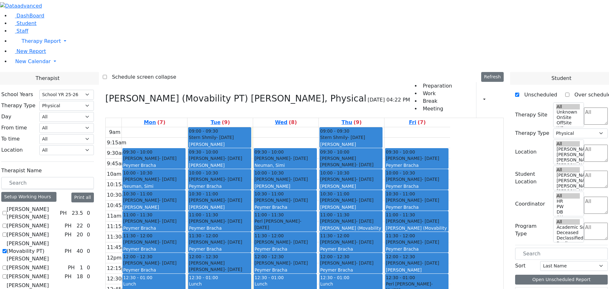
click at [105, 93] on icon at bounding box center [105, 98] width 0 height 10
checkbox input "false"
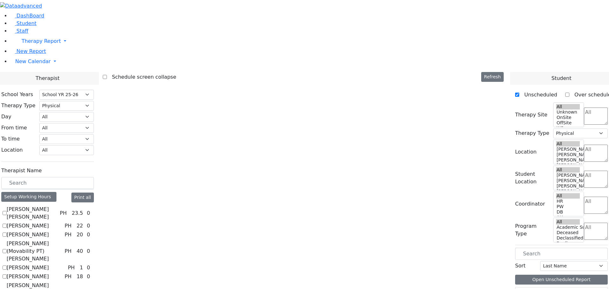
click at [57, 282] on label "[PERSON_NAME] (Footprints) [PERSON_NAME]" at bounding box center [32, 293] width 50 height 23
click at [7, 289] on input "[PERSON_NAME] (Footprints) [PERSON_NAME]" at bounding box center [5, 293] width 4 height 4
checkbox input "true"
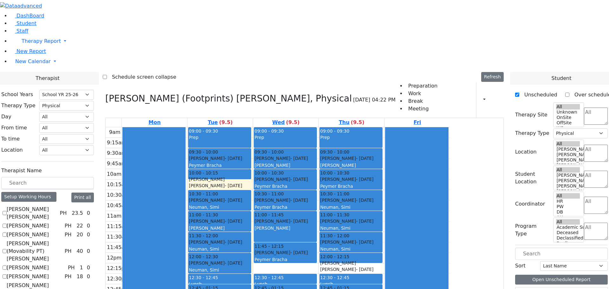
click at [496, 97] on icon at bounding box center [496, 100] width 0 height 6
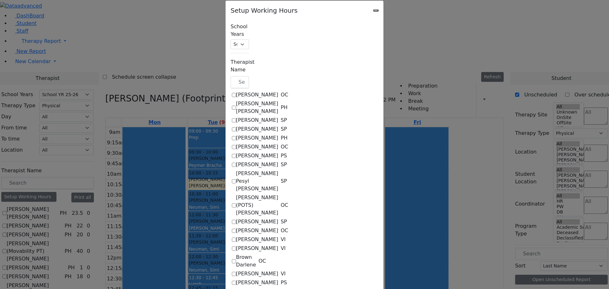
scroll to position [0, 0]
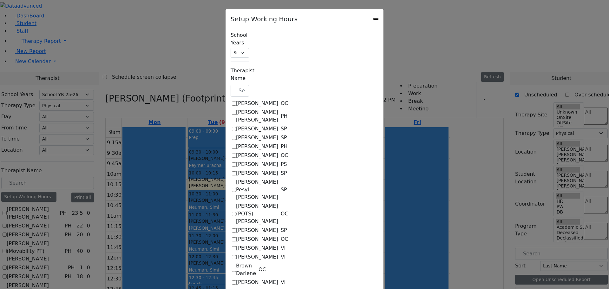
checkbox input "true"
select select "19:00:00"
select select "09:00:00"
select select "15:00:00"
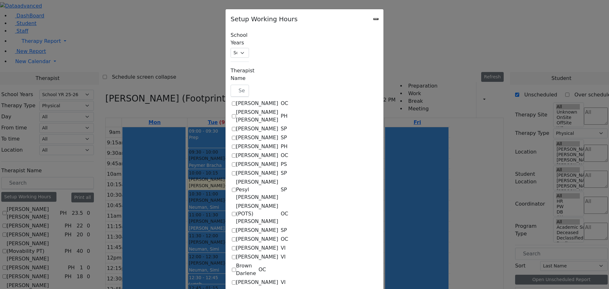
select select "1"
select select "15:00:00"
select select "19:00:00"
select select "09:00:00"
select select "15:00:00"
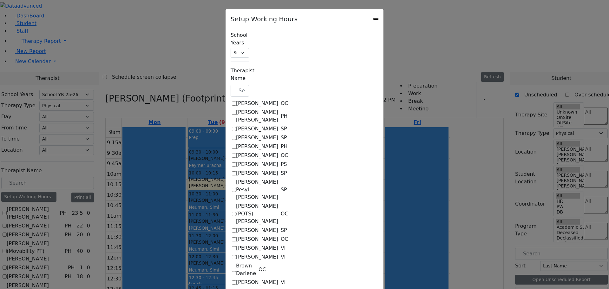
select select "1"
select select "15:00:00"
select select "19:00:00"
select select "09:00:00"
select select "15:00:00"
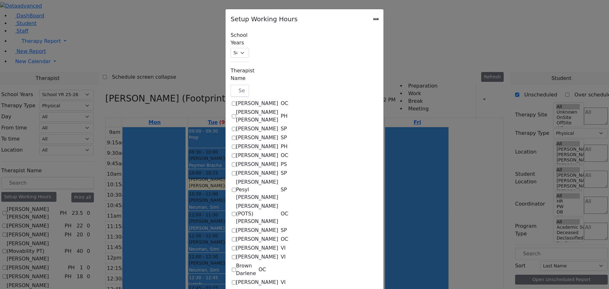
select select "1"
select select "15:00:00"
select select "19:00:00"
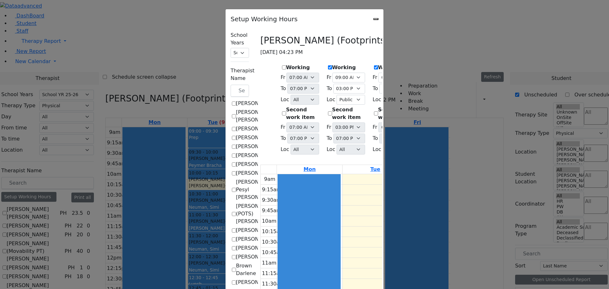
click at [286, 64] on label "Working" at bounding box center [298, 68] width 24 height 8
click at [282, 65] on input "Working" at bounding box center [284, 67] width 4 height 4
checkbox input "true"
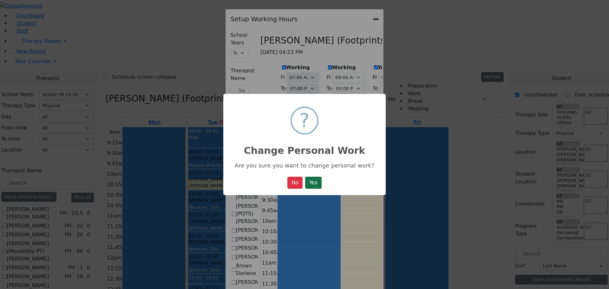
click at [315, 187] on button "Yes" at bounding box center [313, 183] width 16 height 12
select select "19:00:00"
select select "1"
select select "15:00:00"
select select "19:00:00"
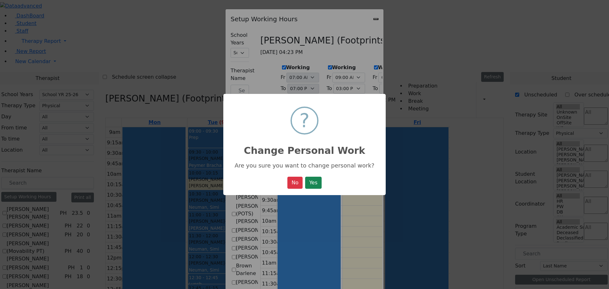
select select "09:00:00"
select select "15:00:00"
select select "1"
select select "15:00:00"
select select "19:00:00"
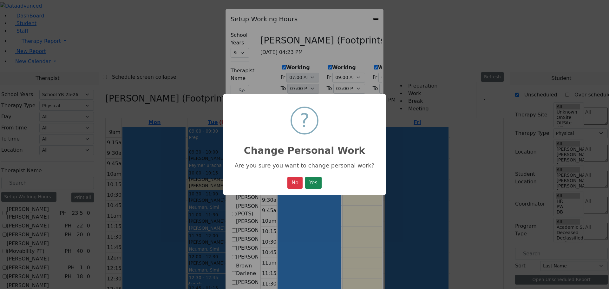
select select "09:00:00"
select select "15:00:00"
select select "1"
select select "15:00:00"
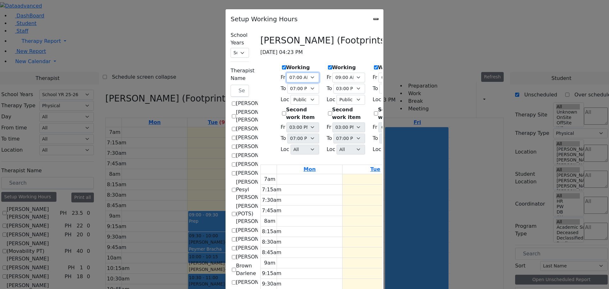
click at [286, 73] on select "07:00 AM 07:15 AM 07:30 AM 07:45 AM 08:00 AM 08:15 AM 08:30 AM 08:45 AM 09:00 A…" at bounding box center [302, 78] width 32 height 10
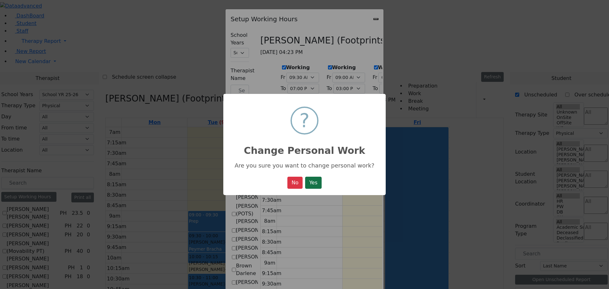
click at [313, 182] on button "Yes" at bounding box center [313, 183] width 16 height 12
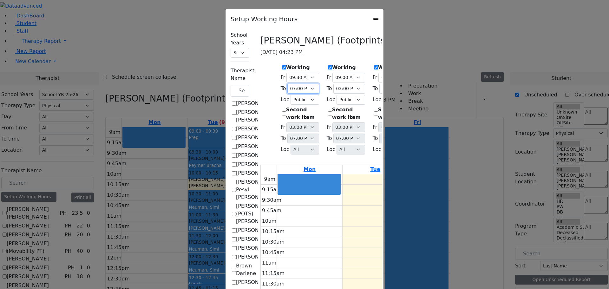
click at [287, 84] on select "07:15 AM 07:30 AM 07:45 AM 08:00 AM 08:15 AM 08:30 AM 08:45 AM 09:00 AM 09:15 A…" at bounding box center [303, 89] width 32 height 10
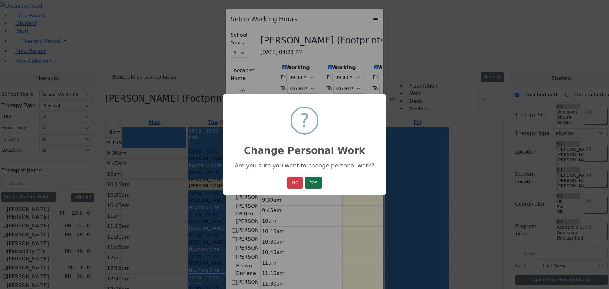
click at [315, 186] on button "Yes" at bounding box center [313, 183] width 16 height 12
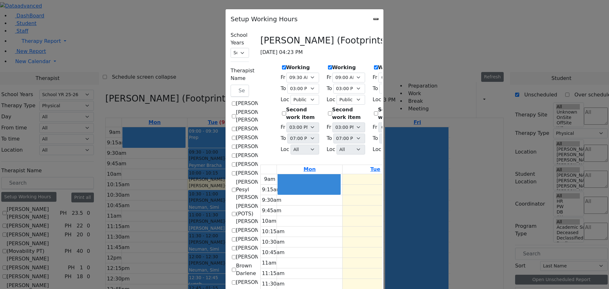
click at [376, 19] on icon "Close" at bounding box center [376, 19] width 0 height 0
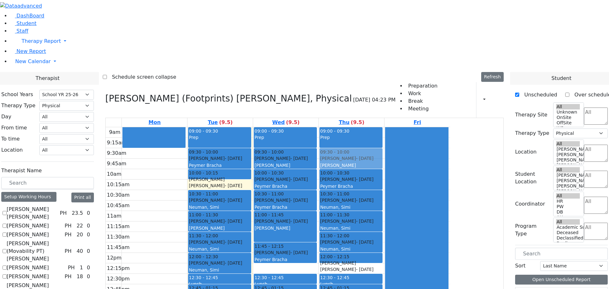
drag, startPoint x: 415, startPoint y: 71, endPoint x: 419, endPoint y: 70, distance: 3.9
click at [384, 127] on div "09:00 - 09:30 Prep 09:30 - 10:00 [PERSON_NAME] - [DATE] [PERSON_NAME] 10:00 - 1…" at bounding box center [351, 252] width 65 height 251
click at [448, 127] on div at bounding box center [416, 252] width 62 height 251
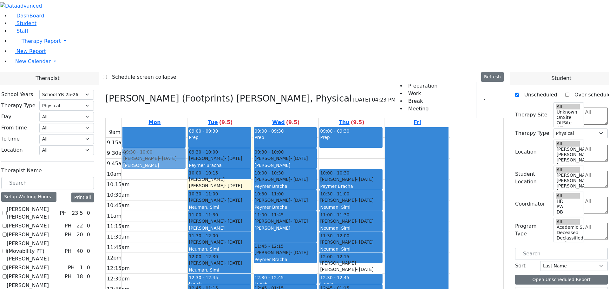
drag, startPoint x: 411, startPoint y: 71, endPoint x: 245, endPoint y: 73, distance: 165.6
click at [228, 127] on tr "09:30 - 10:00 [PERSON_NAME] - [DATE] [PERSON_NAME] 09:00 - 09:30 Prep 09:30 - 1…" at bounding box center [278, 252] width 344 height 251
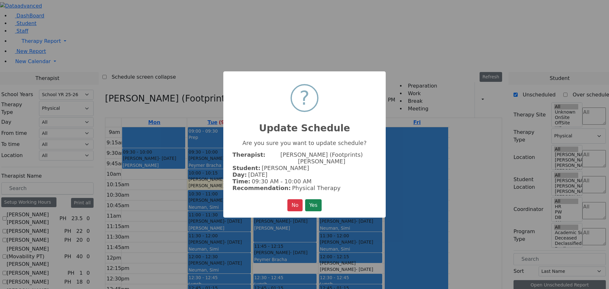
click at [315, 199] on button "Yes" at bounding box center [313, 205] width 16 height 12
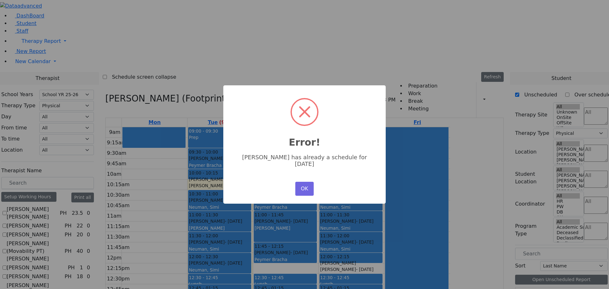
click at [301, 183] on button "OK" at bounding box center [304, 189] width 18 height 14
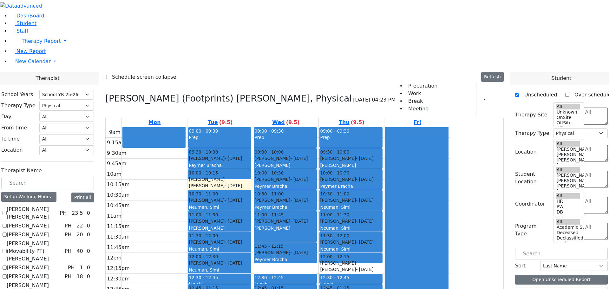
click at [105, 93] on icon at bounding box center [105, 98] width 0 height 10
